Goal: Information Seeking & Learning: Check status

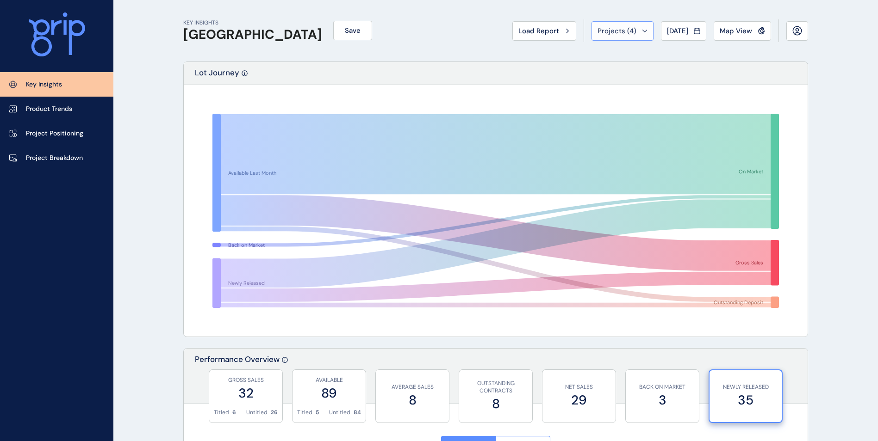
click at [597, 32] on span "Projects ( 4 )" at bounding box center [616, 30] width 39 height 9
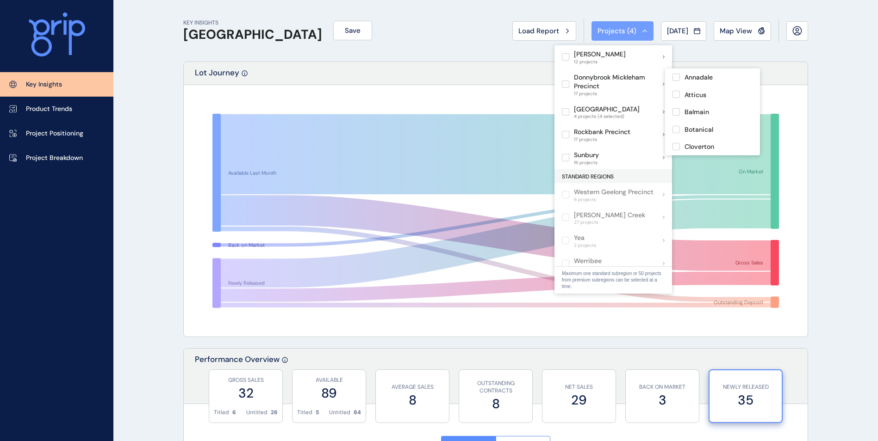
click at [599, 23] on button "Projects ( 4 )" at bounding box center [622, 30] width 62 height 19
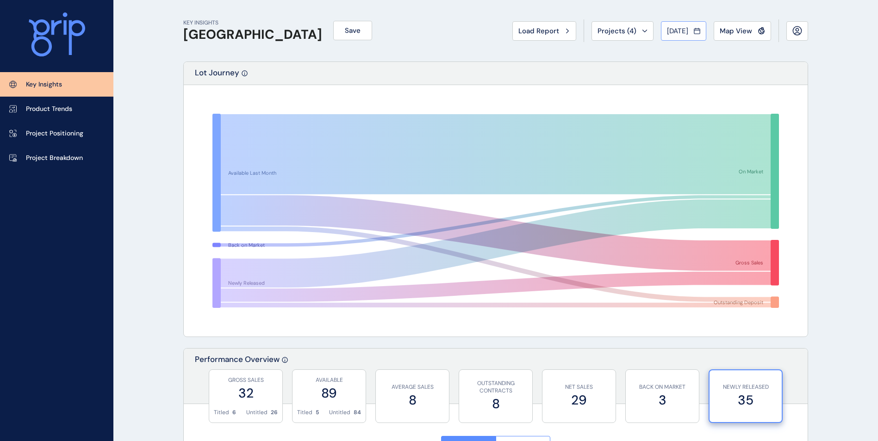
click at [678, 29] on span "Aug 2025" at bounding box center [677, 30] width 21 height 9
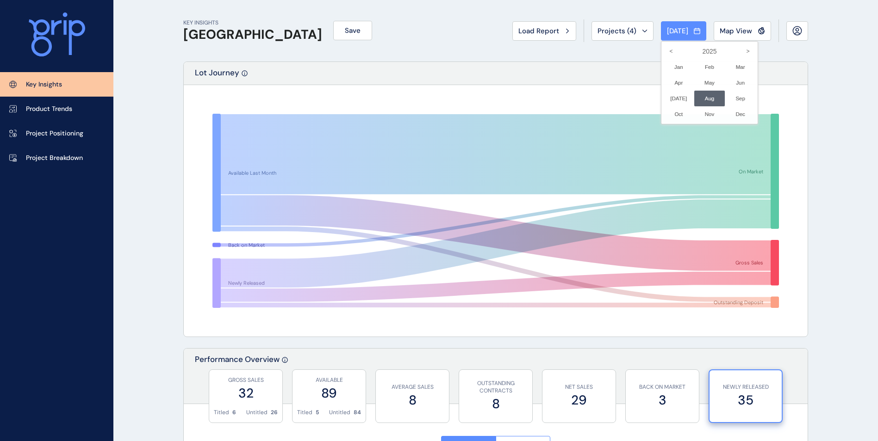
click at [636, 34] on div at bounding box center [439, 220] width 878 height 441
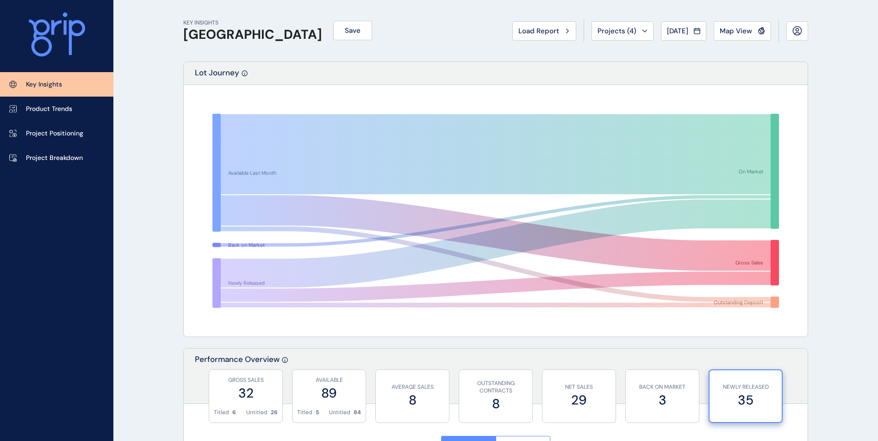
click at [692, 20] on div "Load Report Projects ( 4 ) Aug 2025 2025 < > Jan No report is available for thi…" at bounding box center [660, 30] width 296 height 23
click at [682, 33] on span "Aug 2025" at bounding box center [677, 30] width 21 height 9
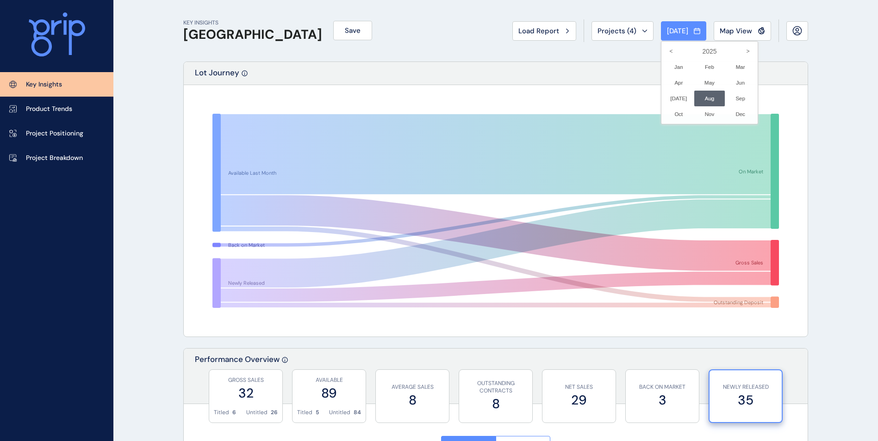
click at [694, 95] on li "Aug No report is available for this period. New months are usually published 5 …" at bounding box center [709, 99] width 31 height 16
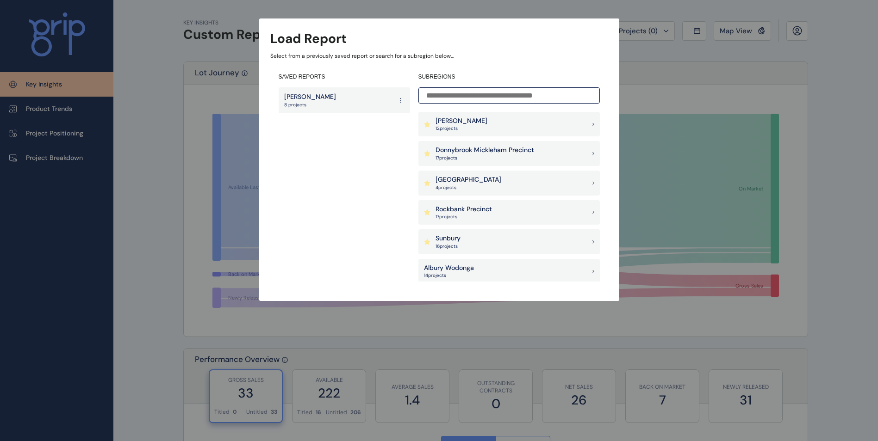
click at [511, 183] on div "Pakenham East 4 project s" at bounding box center [508, 183] width 181 height 25
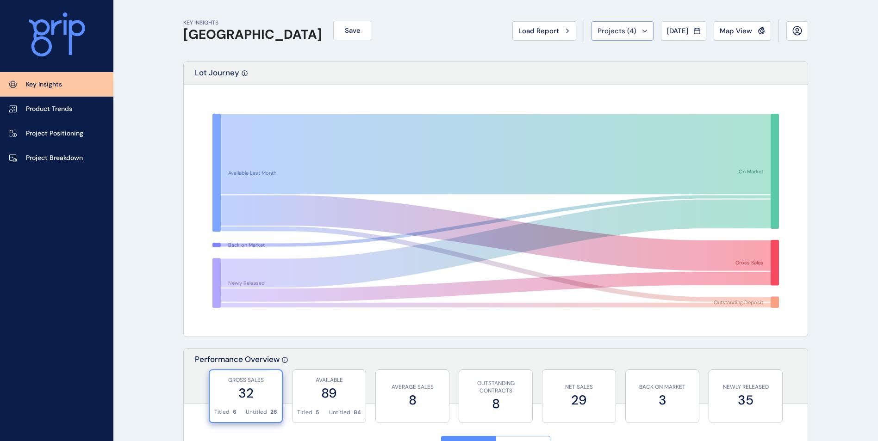
click at [623, 31] on span "Projects ( 4 )" at bounding box center [616, 30] width 39 height 9
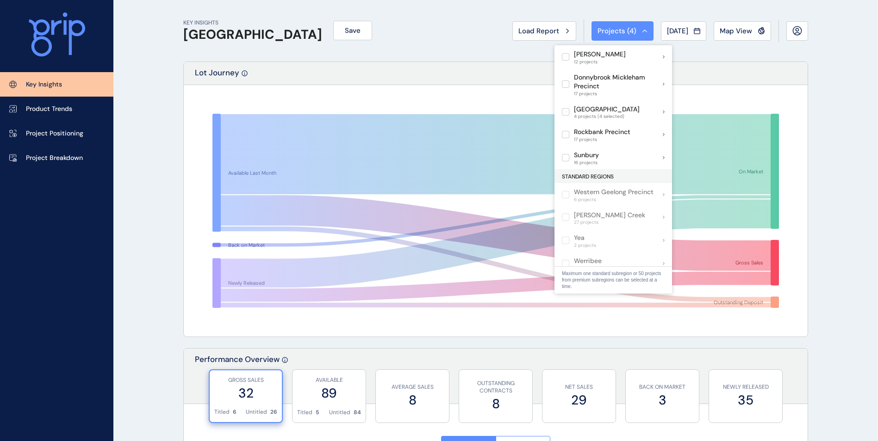
click at [645, 28] on div "Load Report Projects ( 4 ) Aug 2025 2025 < > Jan No report is available for thi…" at bounding box center [660, 30] width 296 height 23
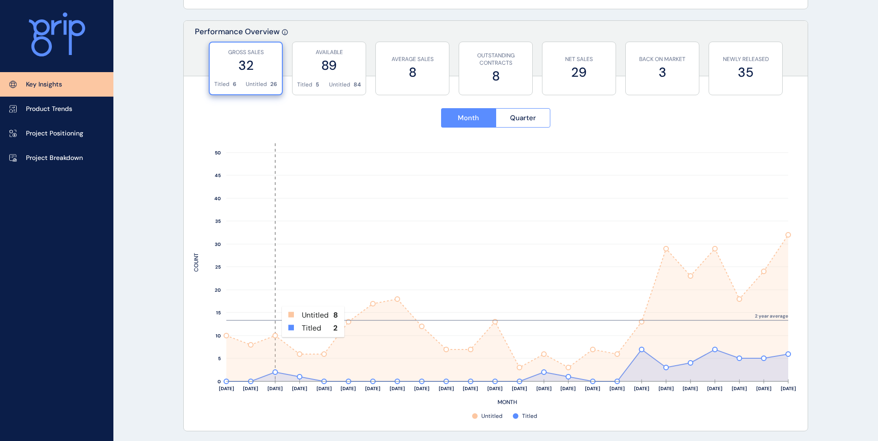
scroll to position [324, 0]
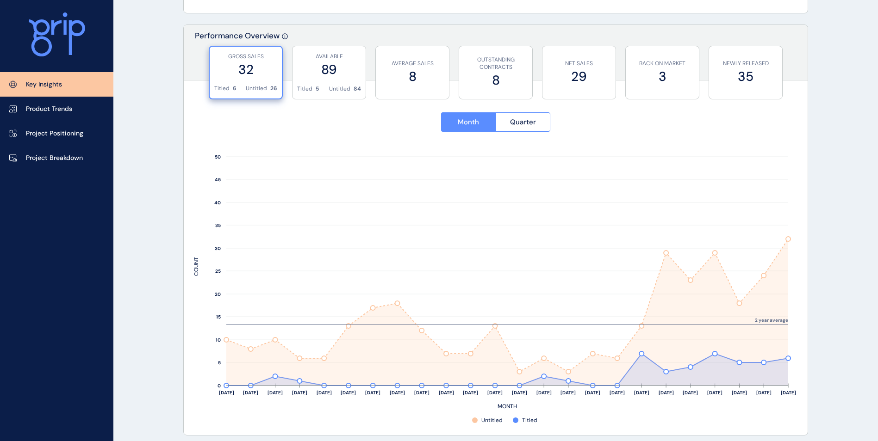
click at [261, 80] on div "GROSS SALES 32" at bounding box center [245, 66] width 63 height 38
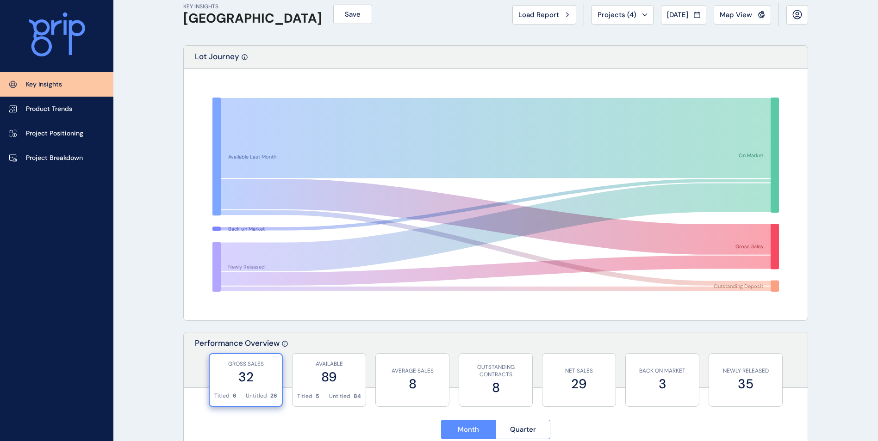
scroll to position [0, 0]
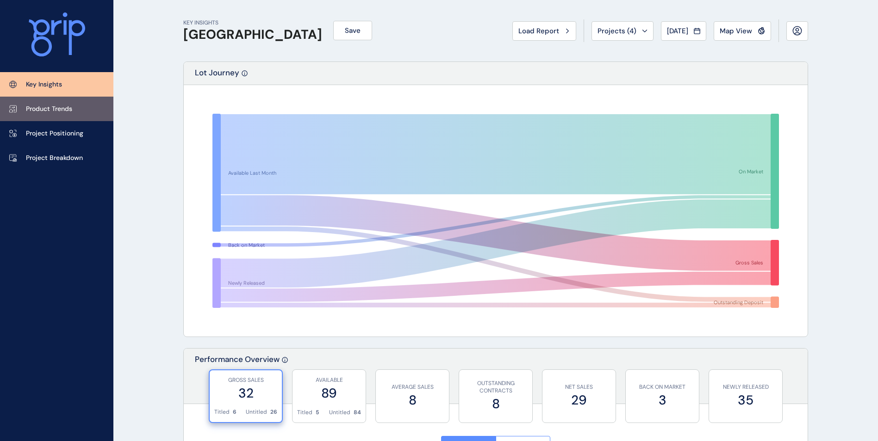
click at [77, 101] on link "Product Trends" at bounding box center [56, 109] width 113 height 25
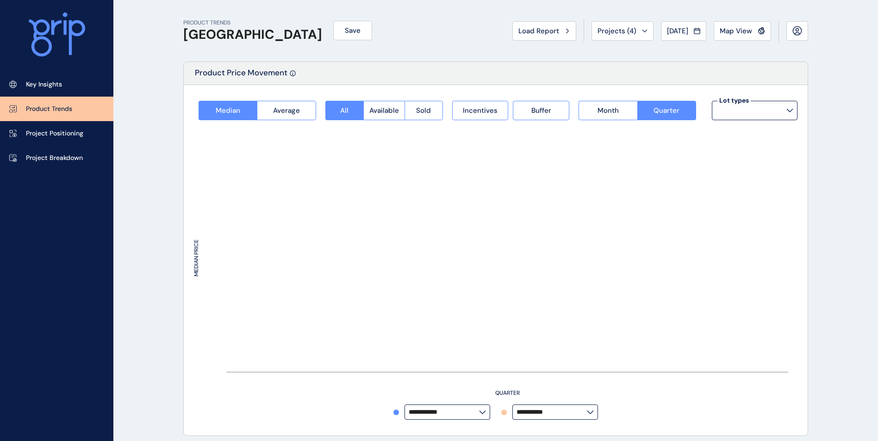
type input "**********"
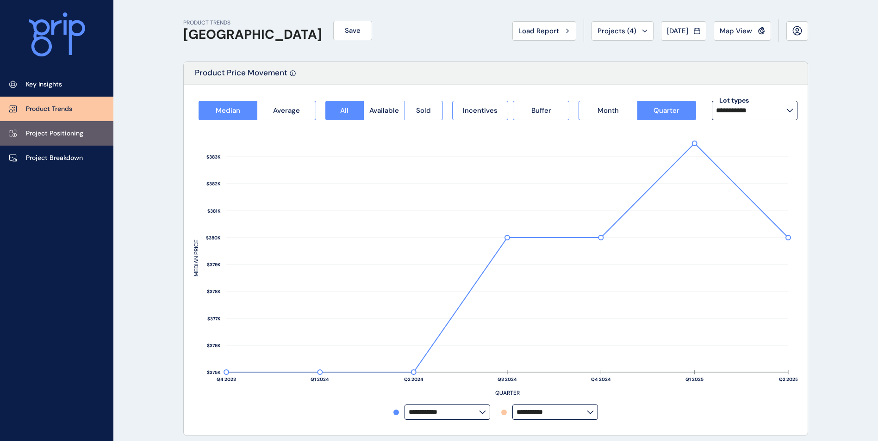
click at [50, 126] on link "Project Positioning" at bounding box center [56, 133] width 113 height 25
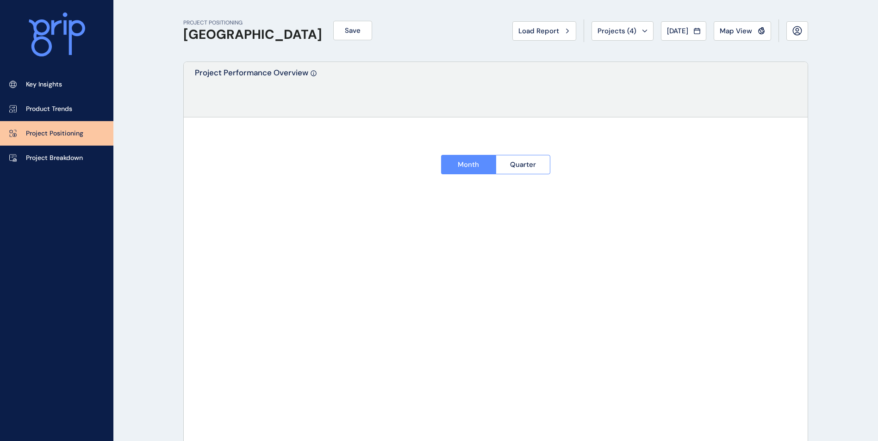
type input "********"
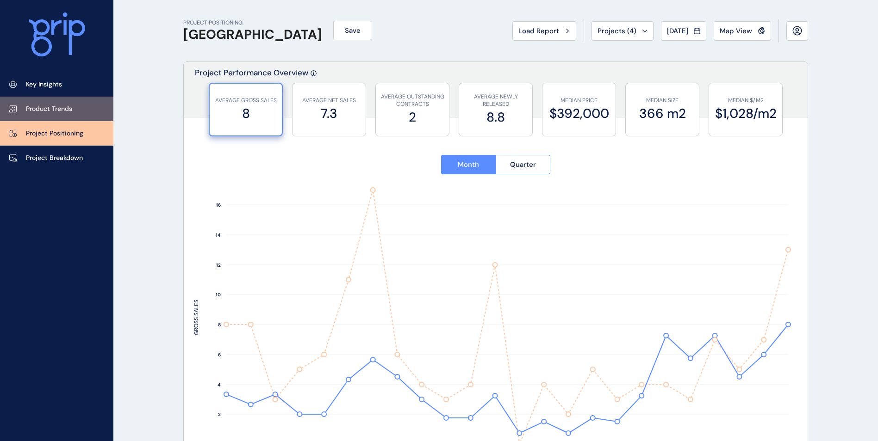
click at [72, 107] on p "Product Trends" at bounding box center [49, 109] width 46 height 9
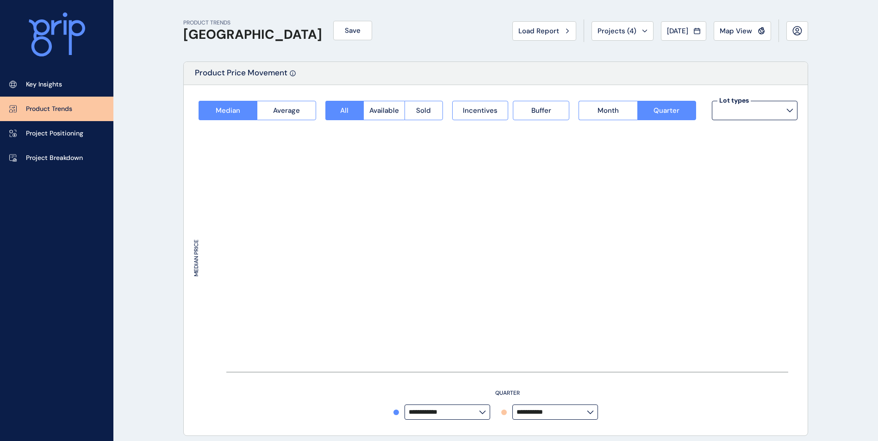
type input "**********"
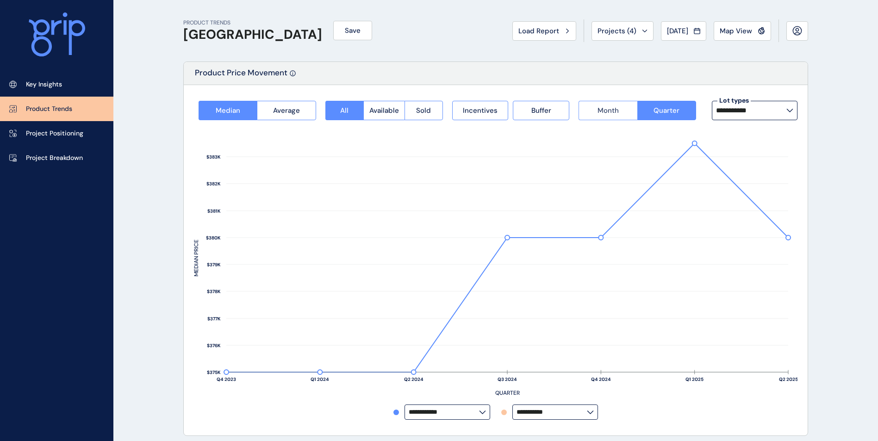
click at [607, 113] on span "Month" at bounding box center [607, 110] width 21 height 9
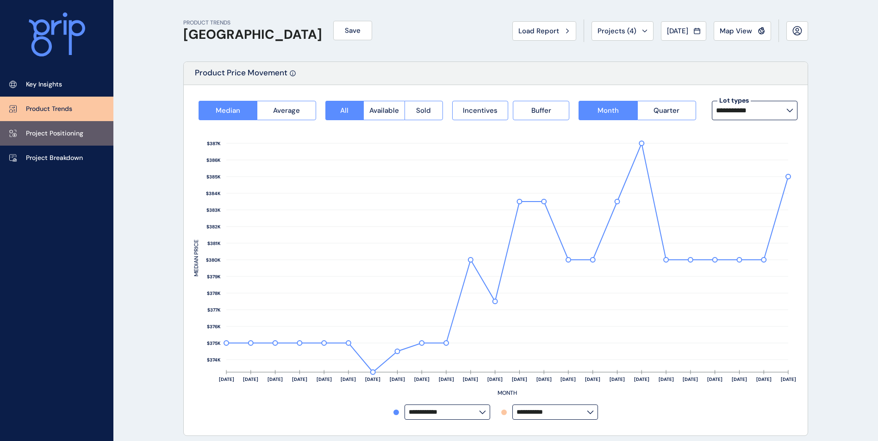
click at [45, 130] on p "Project Positioning" at bounding box center [54, 133] width 57 height 9
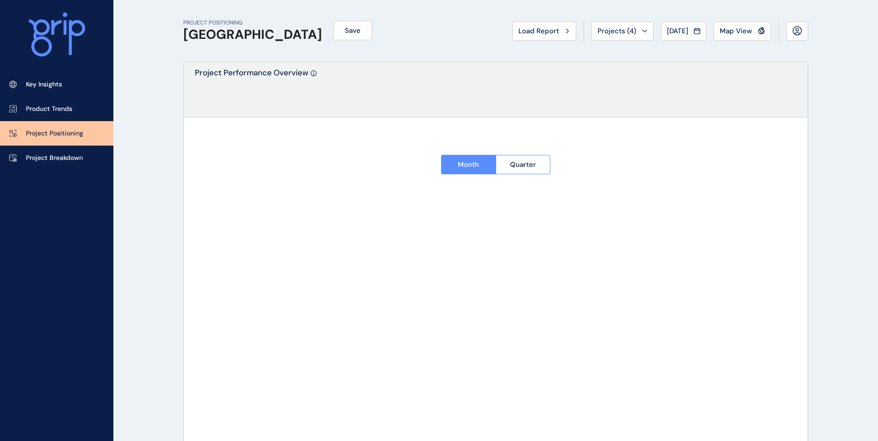
type input "********"
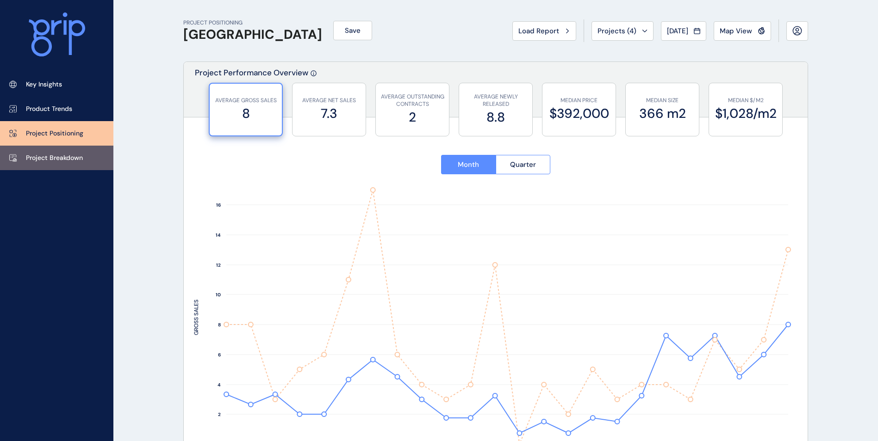
click at [35, 158] on p "Project Breakdown" at bounding box center [54, 158] width 57 height 9
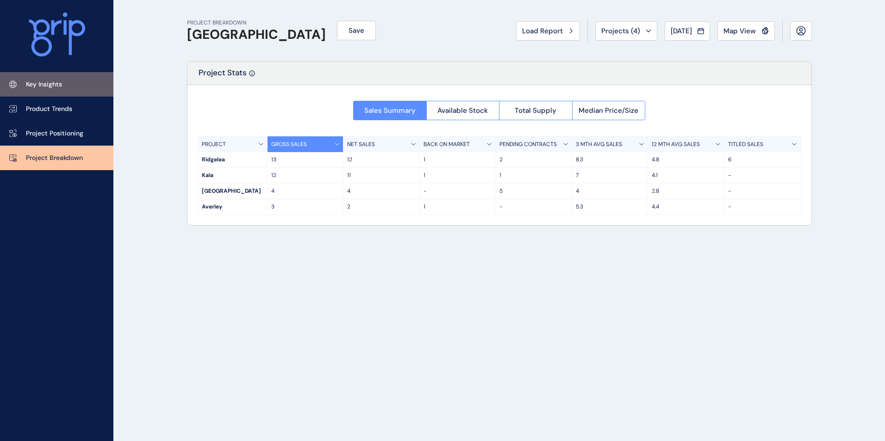
click at [63, 86] on link "Key Insights" at bounding box center [56, 84] width 113 height 25
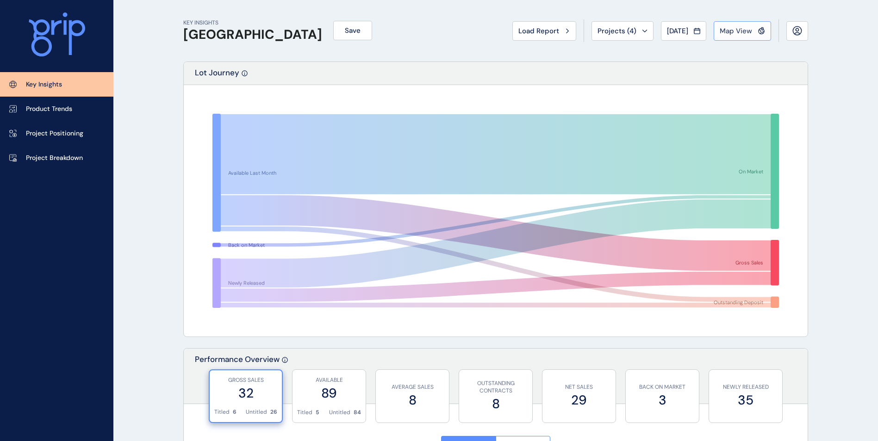
click at [731, 27] on span "Map View" at bounding box center [735, 30] width 32 height 9
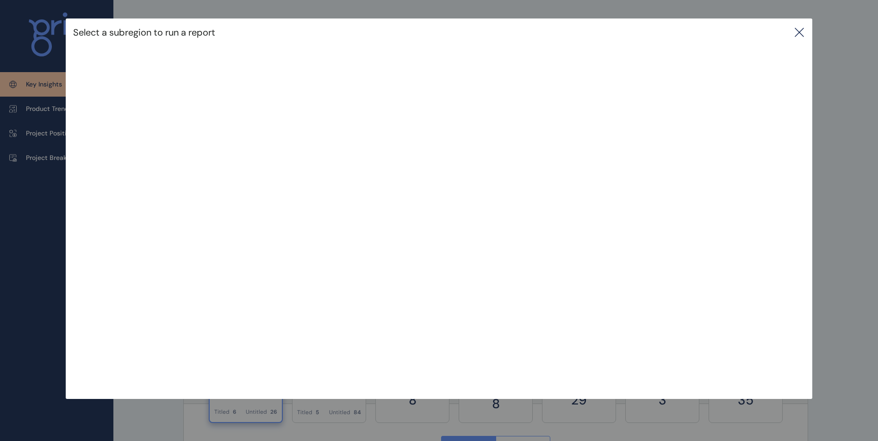
click at [819, 22] on div "Select a subregion to run a report" at bounding box center [439, 190] width 878 height 381
click at [794, 36] on div "Select a subregion to run a report" at bounding box center [439, 33] width 746 height 28
click at [801, 32] on icon at bounding box center [799, 32] width 11 height 11
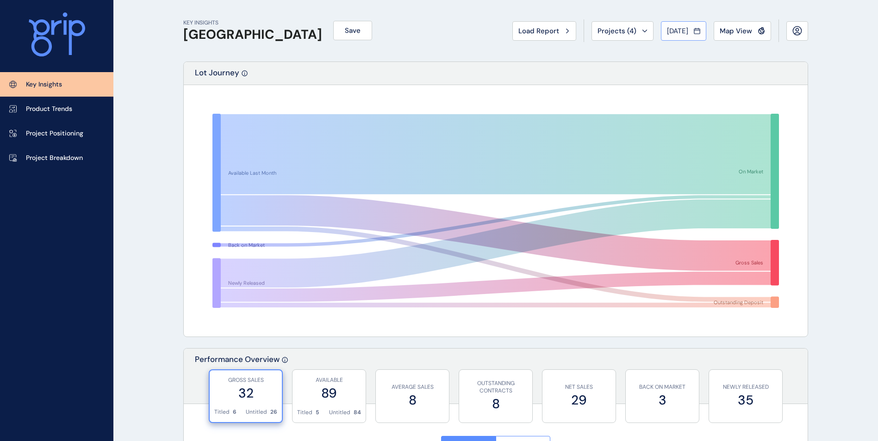
click at [674, 38] on button "Aug 2025" at bounding box center [683, 30] width 45 height 19
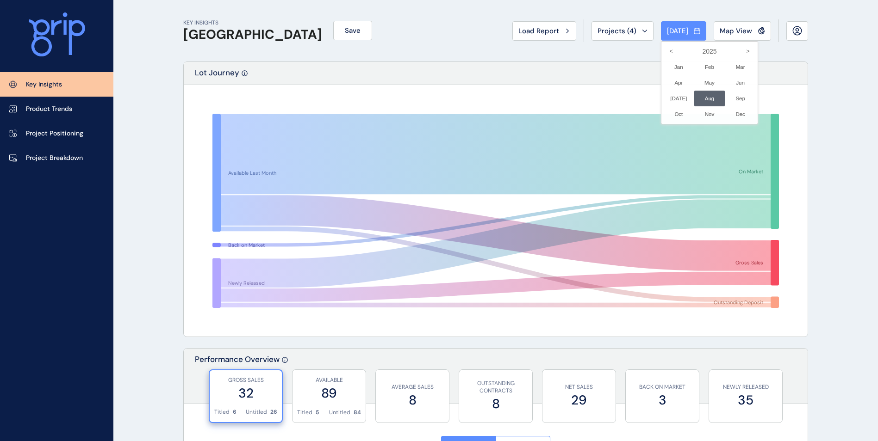
click at [702, 51] on label "2025" at bounding box center [709, 51] width 93 height 16
drag, startPoint x: 700, startPoint y: 100, endPoint x: 689, endPoint y: 102, distance: 10.9
click at [694, 102] on li "Aug No report is available for this period. New months are usually published 5 …" at bounding box center [709, 99] width 31 height 16
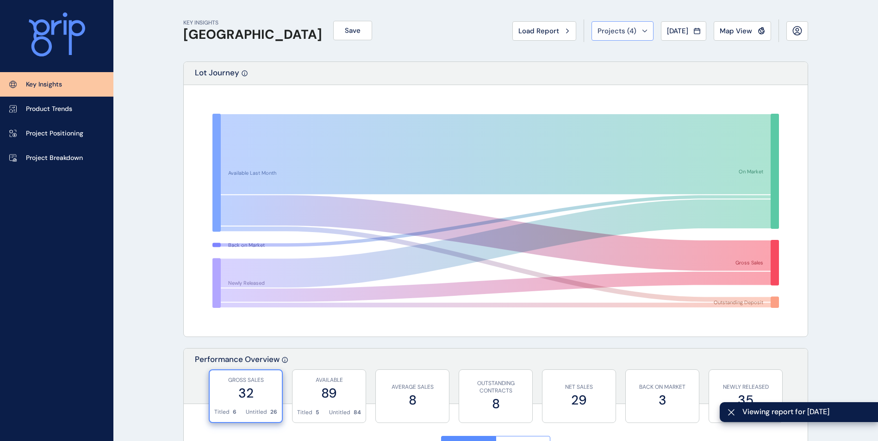
click at [601, 29] on span "Projects ( 4 )" at bounding box center [616, 30] width 39 height 9
drag, startPoint x: 603, startPoint y: 30, endPoint x: 605, endPoint y: 35, distance: 5.4
click at [605, 35] on span "Projects ( 4 )" at bounding box center [616, 30] width 39 height 9
click at [554, 38] on button "Load Report" at bounding box center [544, 30] width 64 height 19
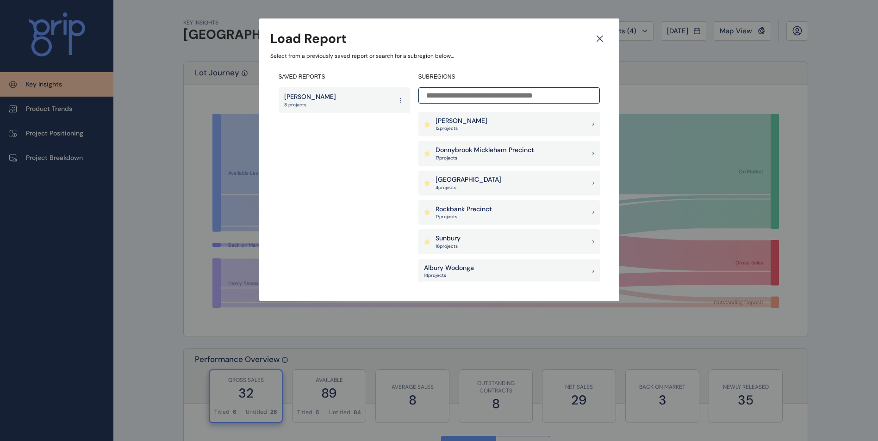
click at [605, 43] on icon at bounding box center [599, 39] width 17 height 16
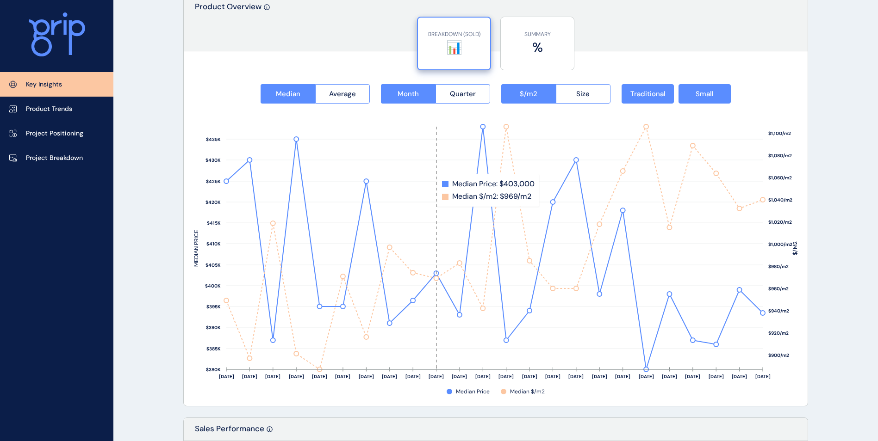
scroll to position [1342, 0]
